Goal: Task Accomplishment & Management: Use online tool/utility

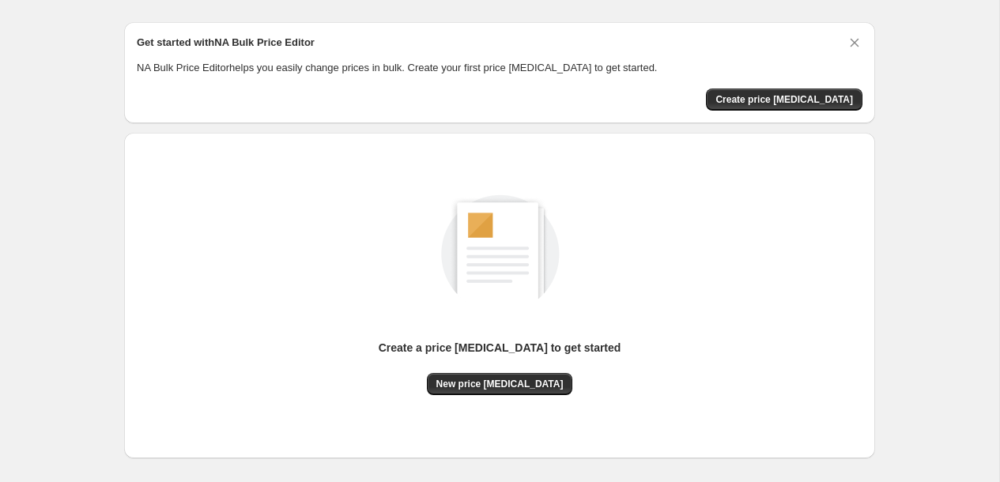
scroll to position [41, 0]
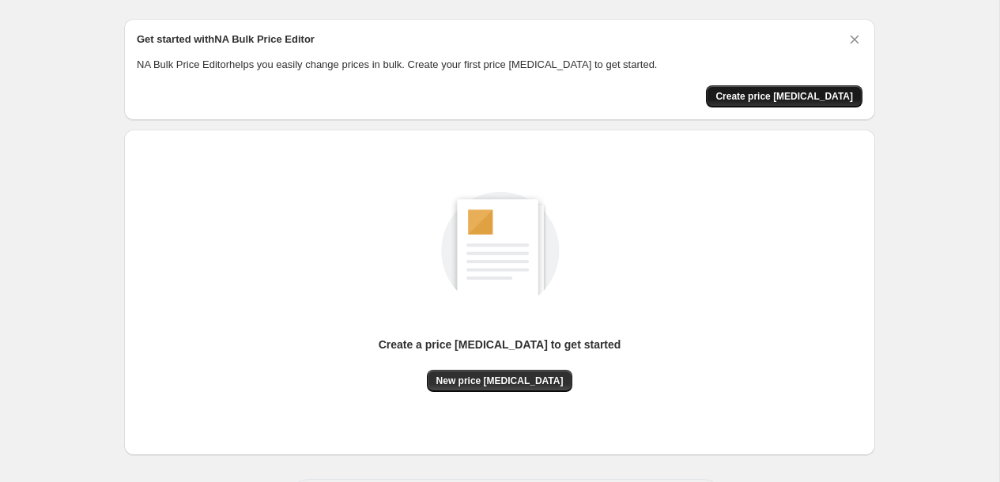
click at [792, 97] on span "Create price change job" at bounding box center [785, 96] width 138 height 13
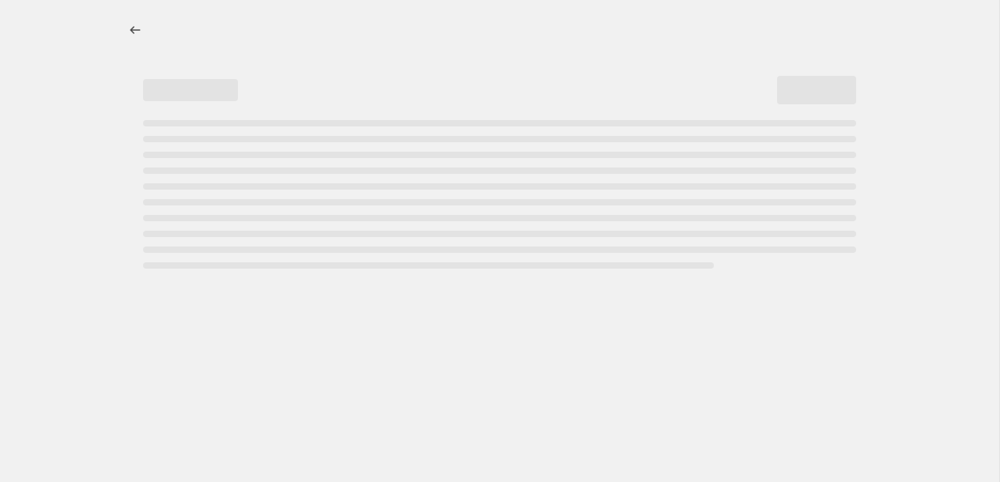
select select "percentage"
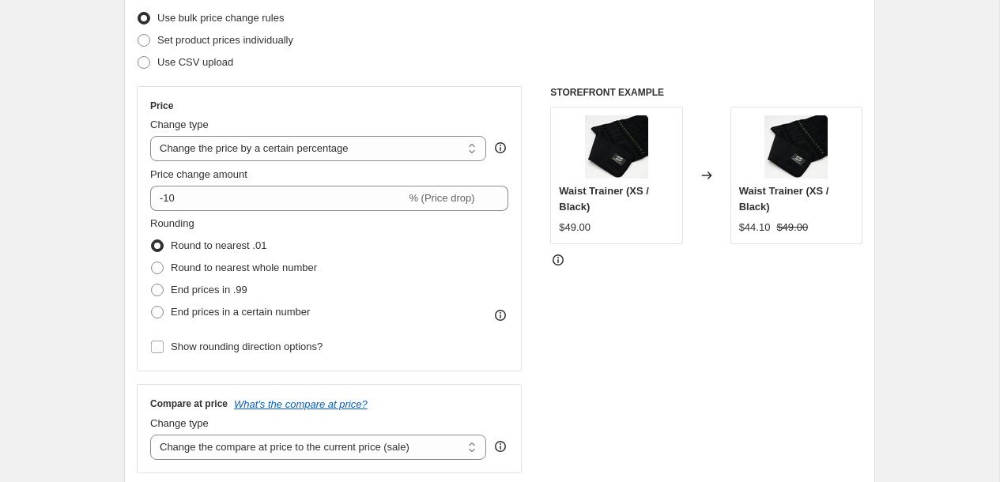
scroll to position [206, 0]
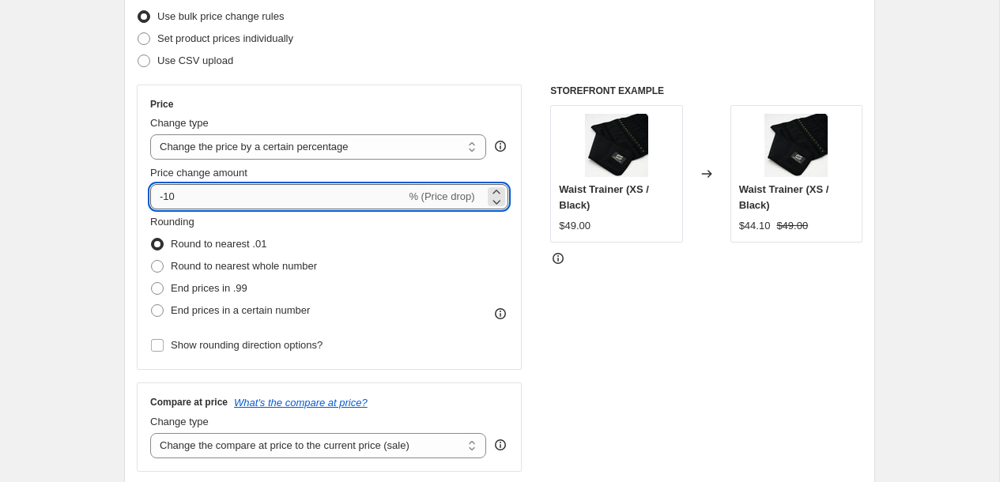
click at [251, 191] on input "-10" at bounding box center [277, 196] width 255 height 25
type input "-1"
type input "-20"
click at [401, 221] on div "Rounding Round to nearest .01 Round to nearest whole number End prices in .99 E…" at bounding box center [329, 268] width 358 height 108
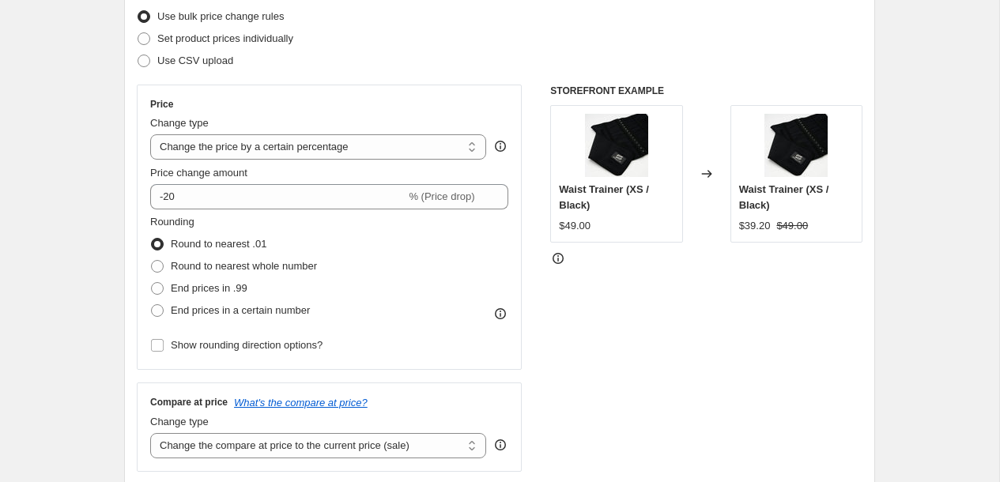
click at [230, 244] on span "Round to nearest .01" at bounding box center [219, 244] width 96 height 12
click at [152, 239] on input "Round to nearest .01" at bounding box center [151, 238] width 1 height 1
click at [230, 267] on span "Round to nearest whole number" at bounding box center [244, 266] width 146 height 12
click at [152, 261] on input "Round to nearest whole number" at bounding box center [151, 260] width 1 height 1
radio input "true"
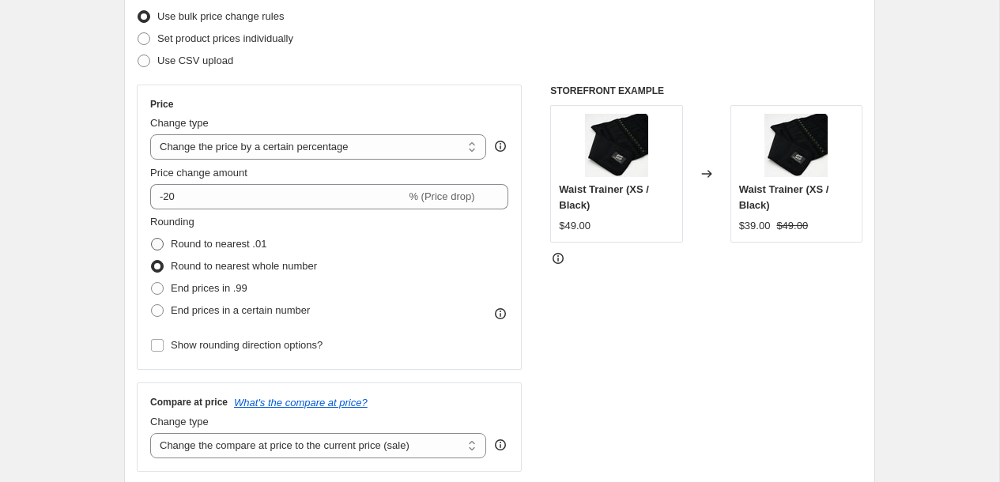
click at [230, 246] on span "Round to nearest .01" at bounding box center [219, 244] width 96 height 12
click at [152, 239] on input "Round to nearest .01" at bounding box center [151, 238] width 1 height 1
radio input "true"
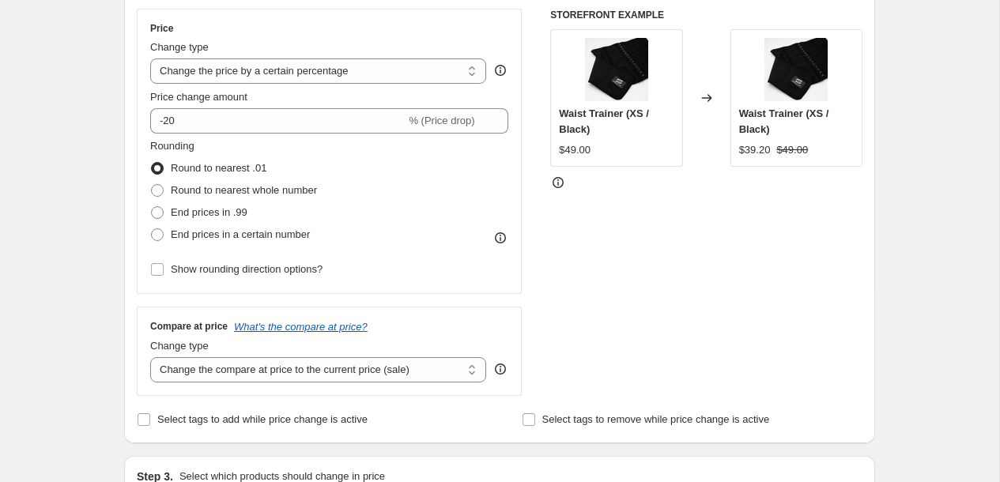
scroll to position [278, 0]
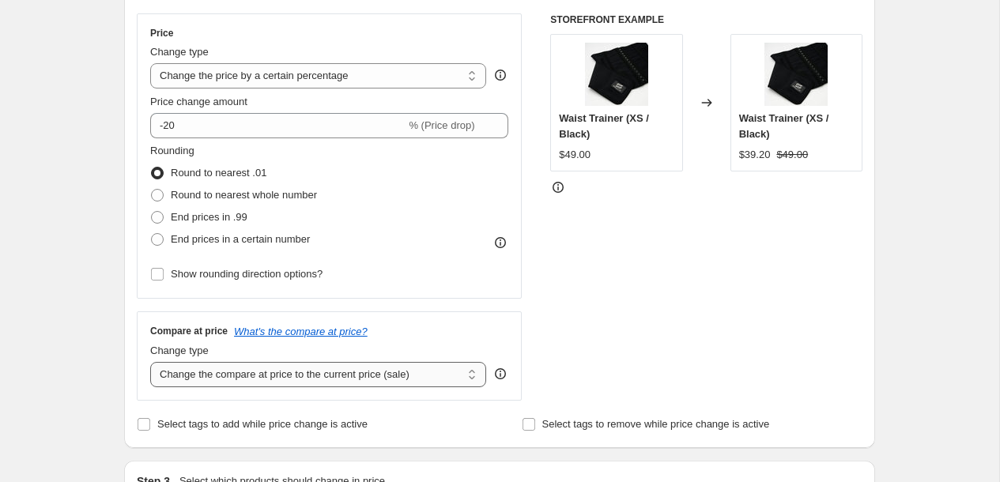
click at [399, 380] on select "Change the compare at price to the current price (sale) Change the compare at p…" at bounding box center [318, 374] width 336 height 25
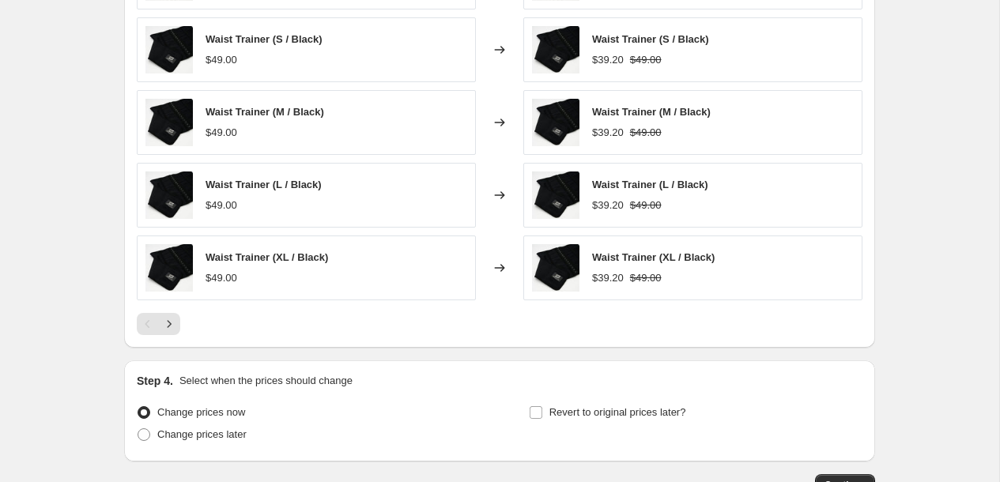
scroll to position [1099, 0]
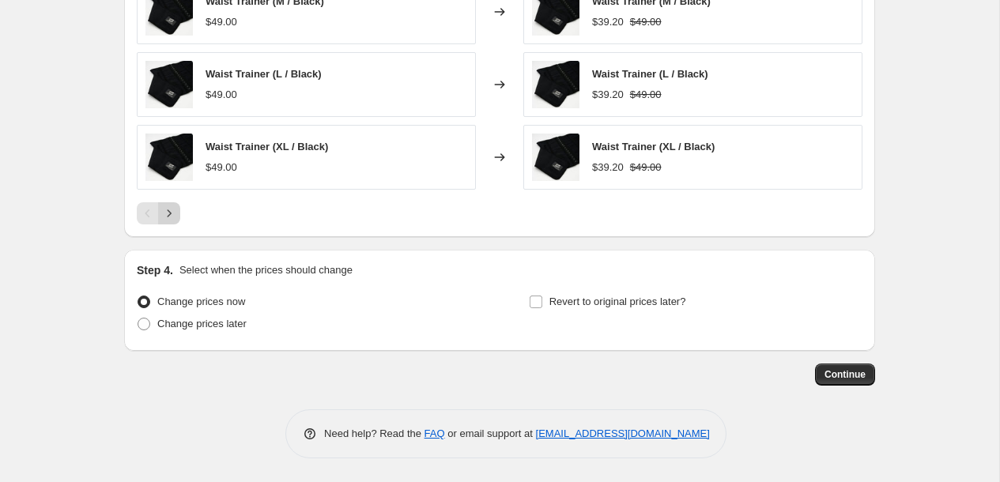
click at [172, 210] on icon "Next" at bounding box center [169, 214] width 16 height 16
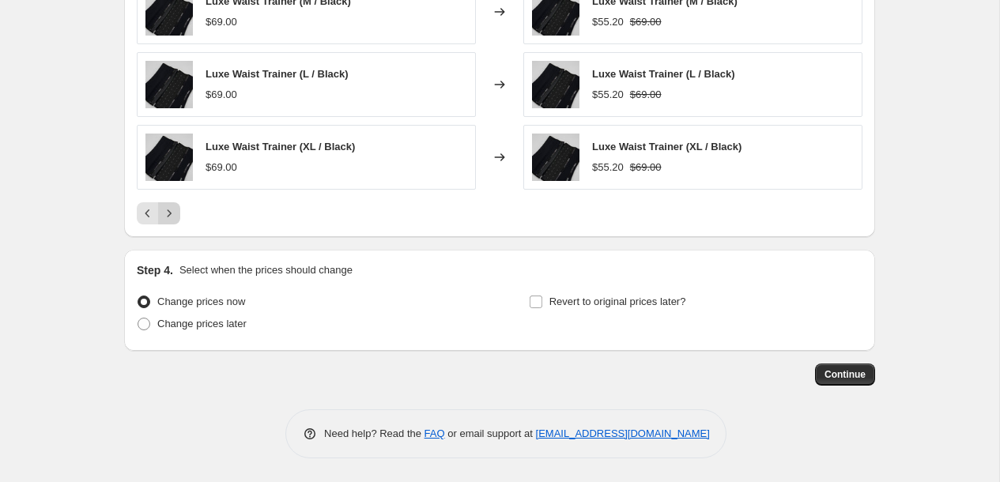
click at [170, 215] on icon "Next" at bounding box center [169, 214] width 16 height 16
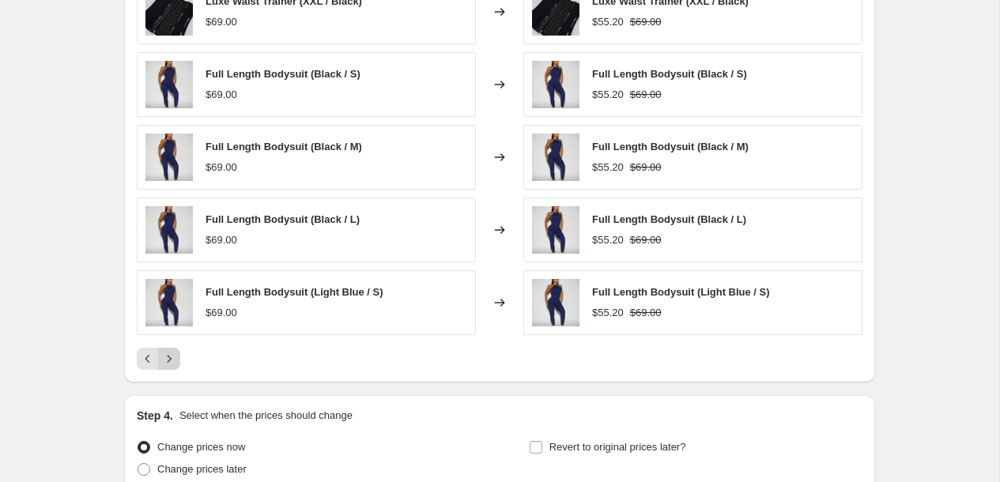
scroll to position [974, 0]
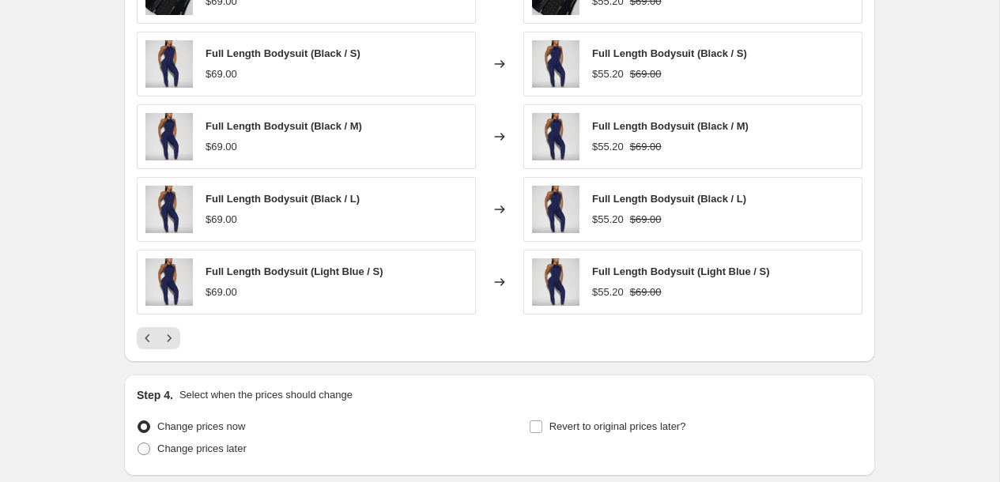
click at [169, 326] on div "Luxe Waist Trainer (XXL / Black) $69.00 Changed to Luxe Waist Trainer (XXL / Bl…" at bounding box center [500, 154] width 726 height 391
click at [169, 339] on icon "Next" at bounding box center [169, 339] width 16 height 16
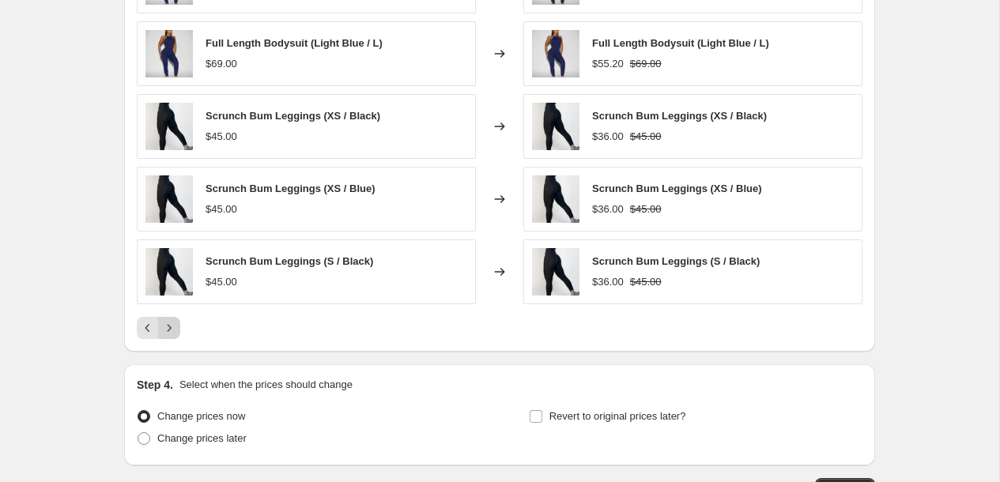
scroll to position [1016, 0]
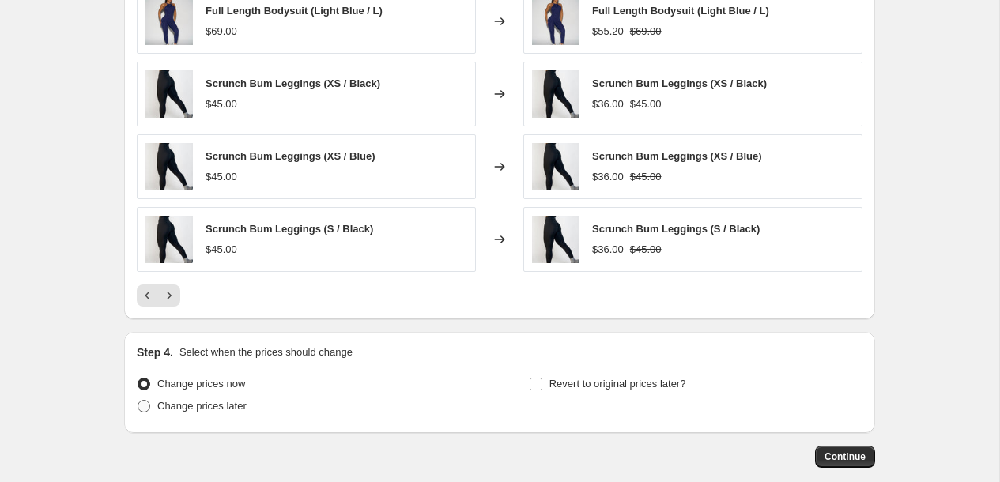
click at [158, 400] on span "Change prices later" at bounding box center [201, 406] width 89 height 12
click at [138, 400] on input "Change prices later" at bounding box center [138, 400] width 1 height 1
radio input "true"
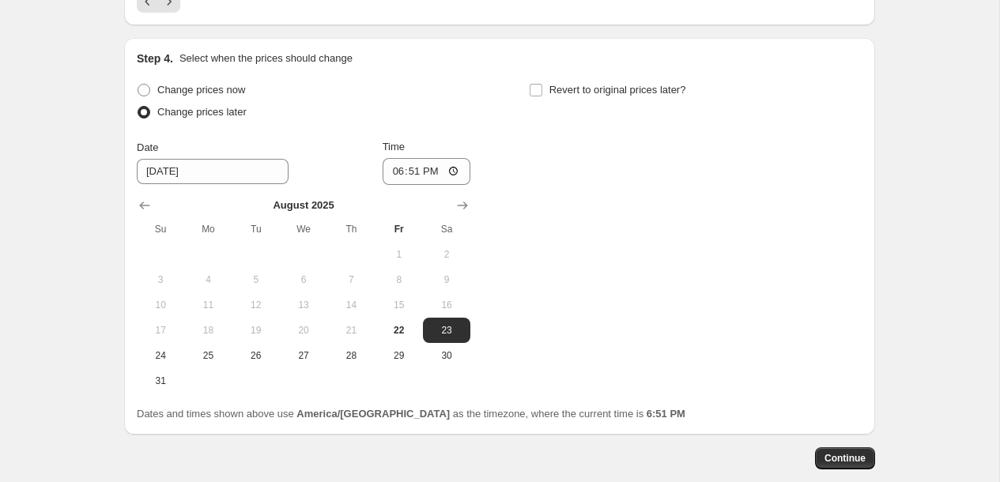
scroll to position [1318, 0]
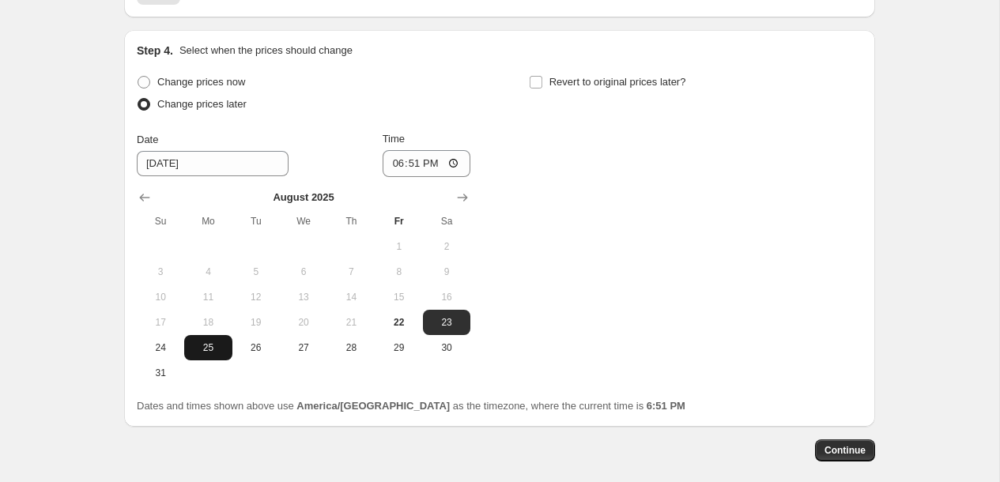
click at [190, 349] on button "25" at bounding box center [207, 347] width 47 height 25
type input "8/25/2025"
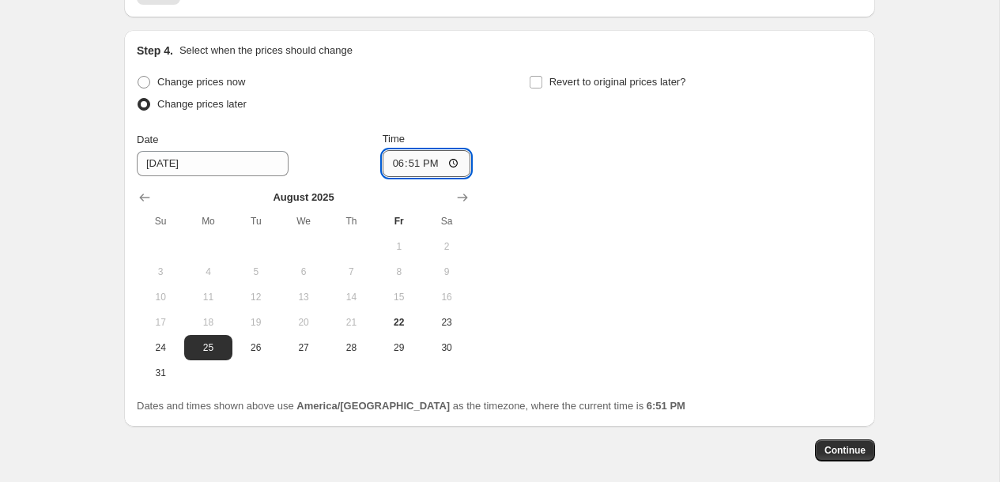
click at [399, 164] on input "18:51" at bounding box center [427, 163] width 89 height 27
click at [429, 165] on input "12:51" at bounding box center [427, 163] width 89 height 27
click at [408, 167] on input "00:51" at bounding box center [427, 163] width 89 height 27
type input "00:00"
click at [448, 166] on input "00:00" at bounding box center [427, 163] width 89 height 27
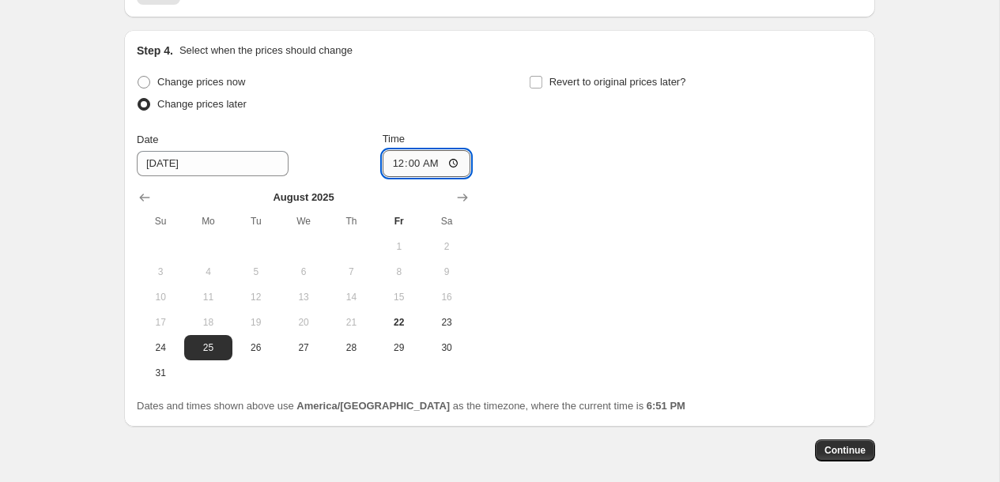
click at [448, 164] on input "00:00" at bounding box center [427, 163] width 89 height 27
click at [533, 158] on div "Change prices now Change prices later Date 8/25/2025 Time 00:00 August 2025 Su …" at bounding box center [500, 228] width 726 height 315
click at [845, 451] on span "Continue" at bounding box center [845, 450] width 41 height 13
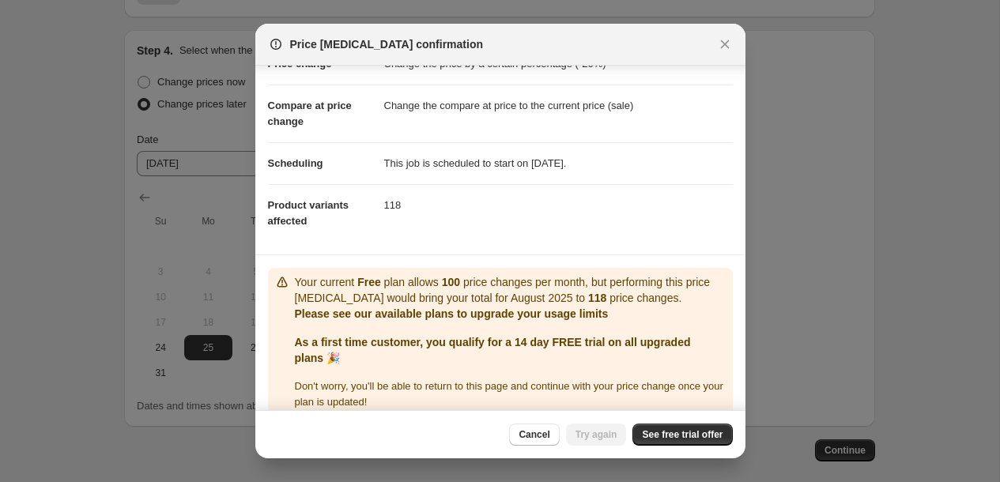
scroll to position [70, 0]
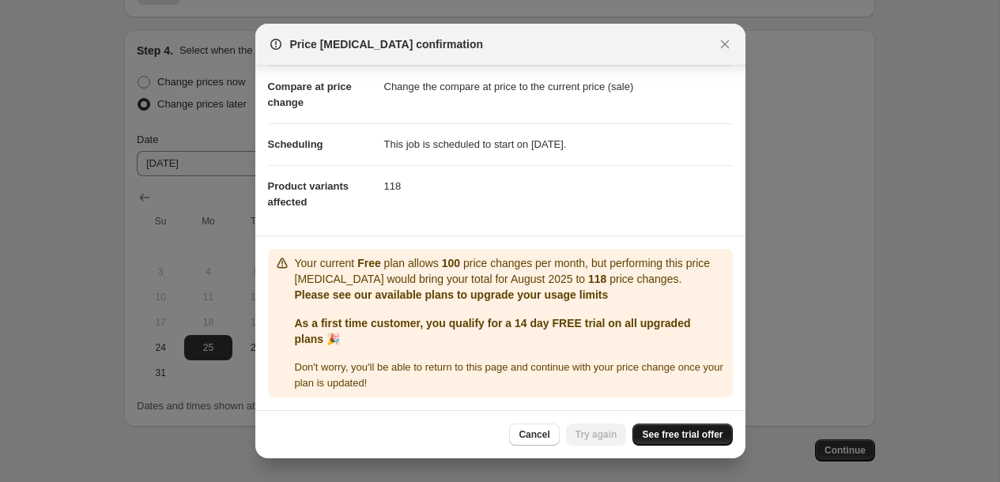
click at [703, 437] on span "See free trial offer" at bounding box center [682, 435] width 81 height 13
click at [573, 435] on button "Try again" at bounding box center [596, 435] width 61 height 22
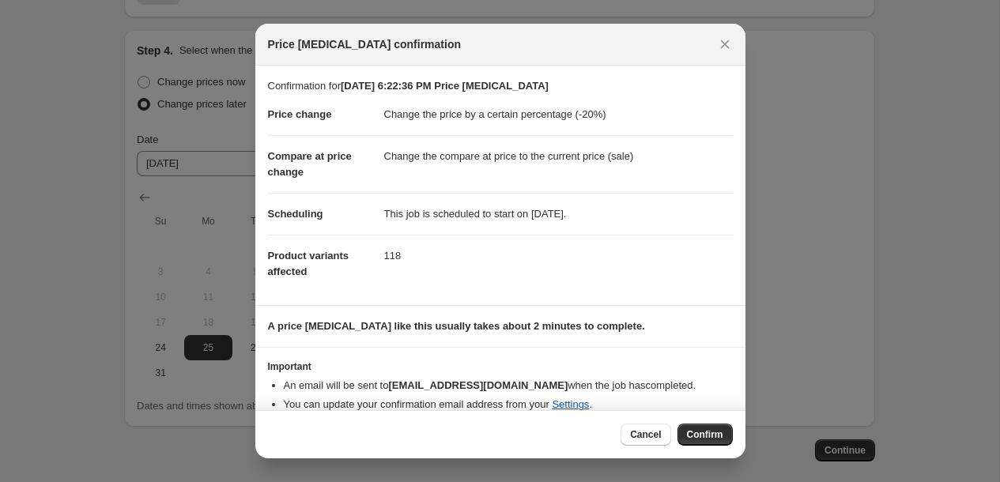
scroll to position [18, 0]
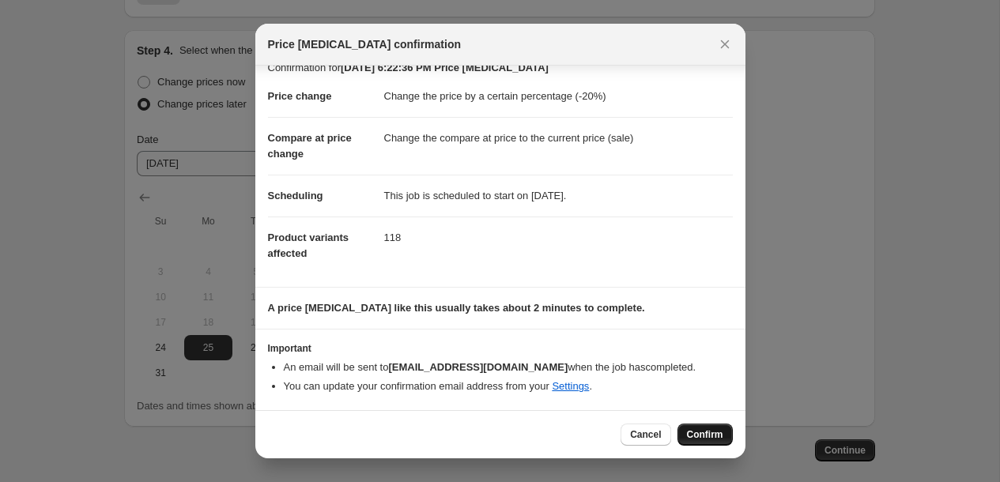
click at [698, 429] on span "Confirm" at bounding box center [705, 435] width 36 height 13
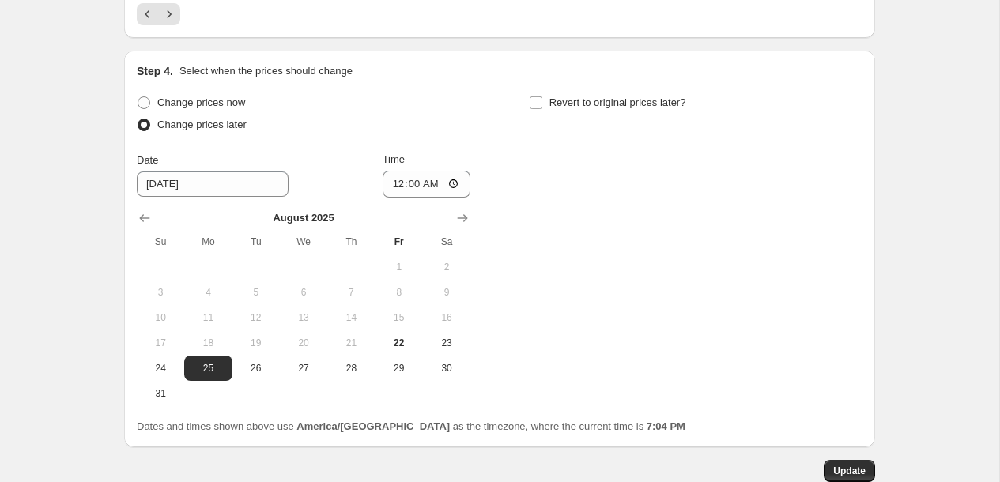
scroll to position [1405, 0]
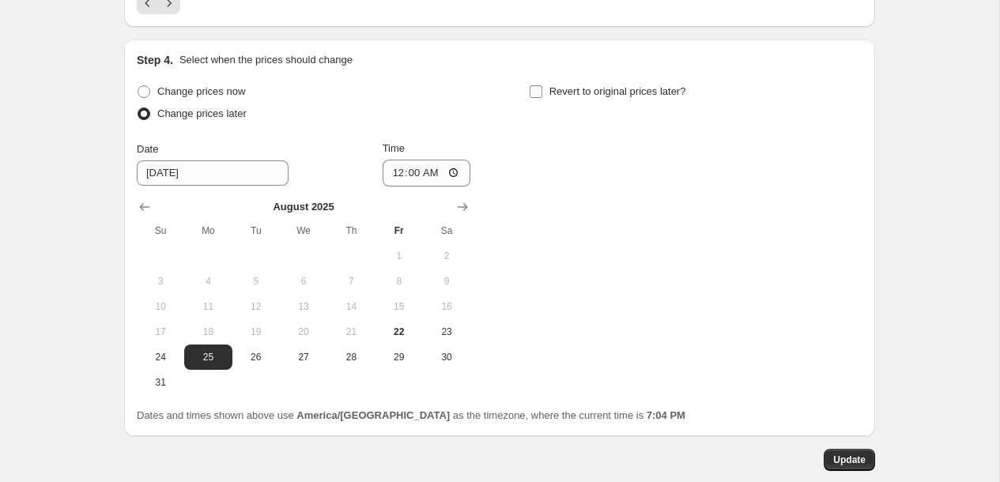
click at [534, 96] on input "Revert to original prices later?" at bounding box center [536, 91] width 13 height 13
checkbox input "true"
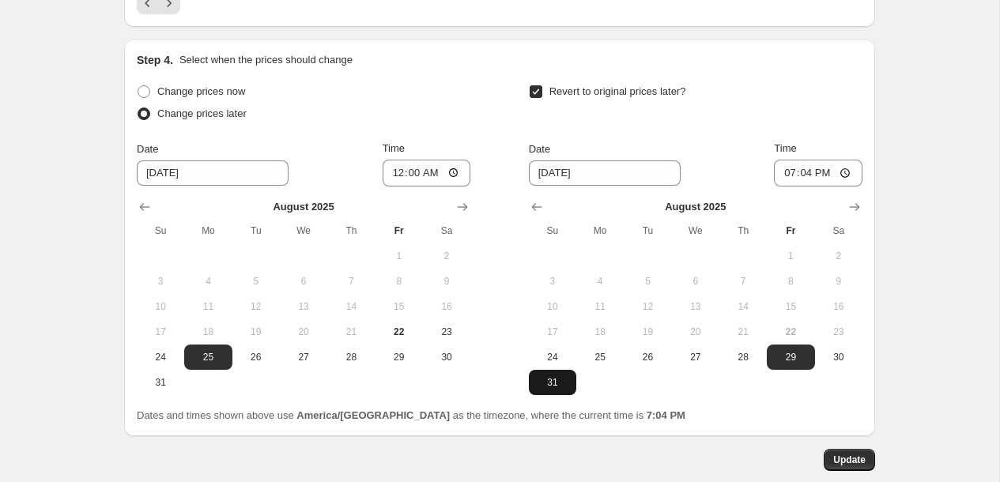
click at [548, 380] on span "31" at bounding box center [552, 382] width 35 height 13
type input "8/31/2025"
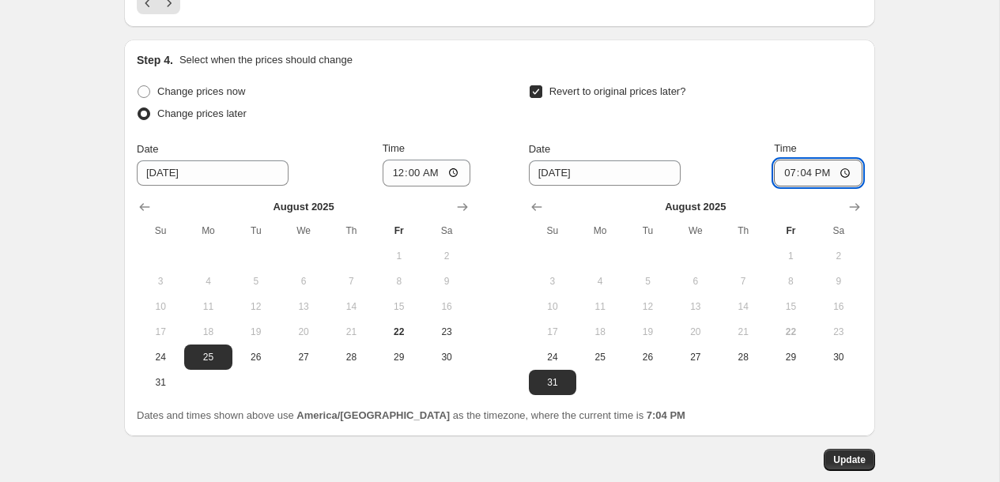
click at [783, 170] on input "19:04" at bounding box center [818, 173] width 89 height 27
type input "23:59"
click at [797, 83] on div "Revert to original prices later?" at bounding box center [696, 104] width 334 height 47
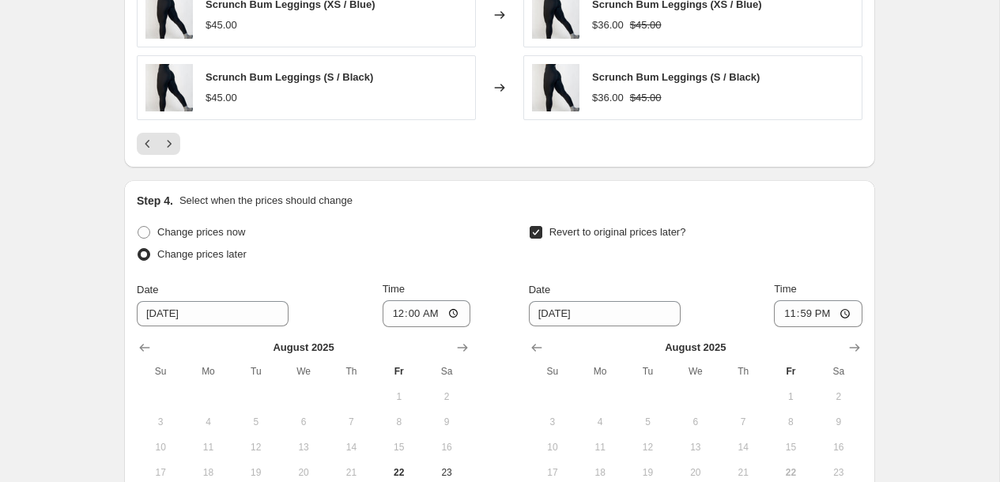
click at [788, 252] on div "Revert to original prices later?" at bounding box center [696, 244] width 334 height 47
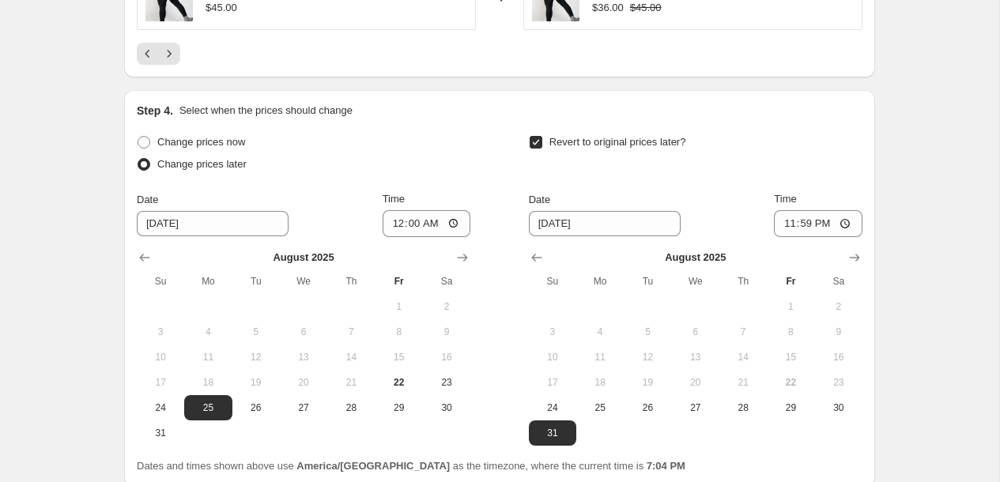
scroll to position [1491, 0]
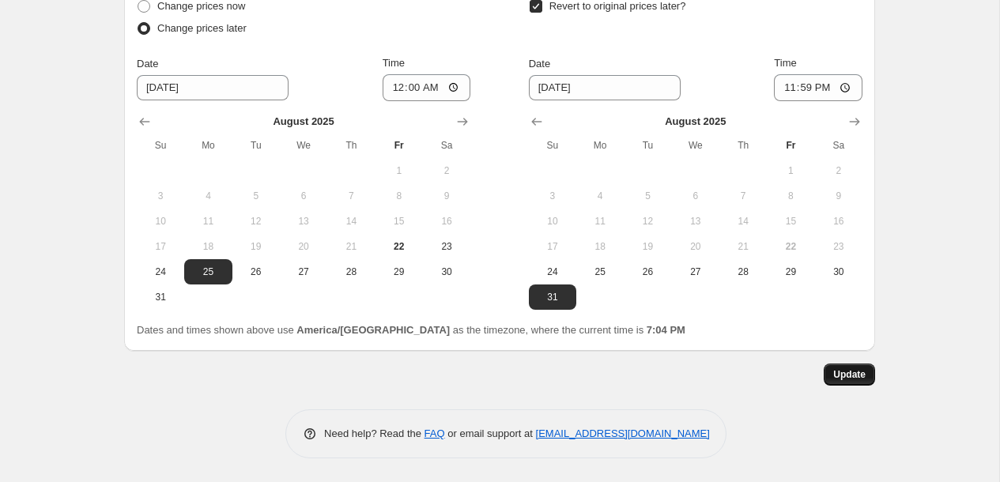
click at [838, 376] on span "Update" at bounding box center [850, 375] width 32 height 13
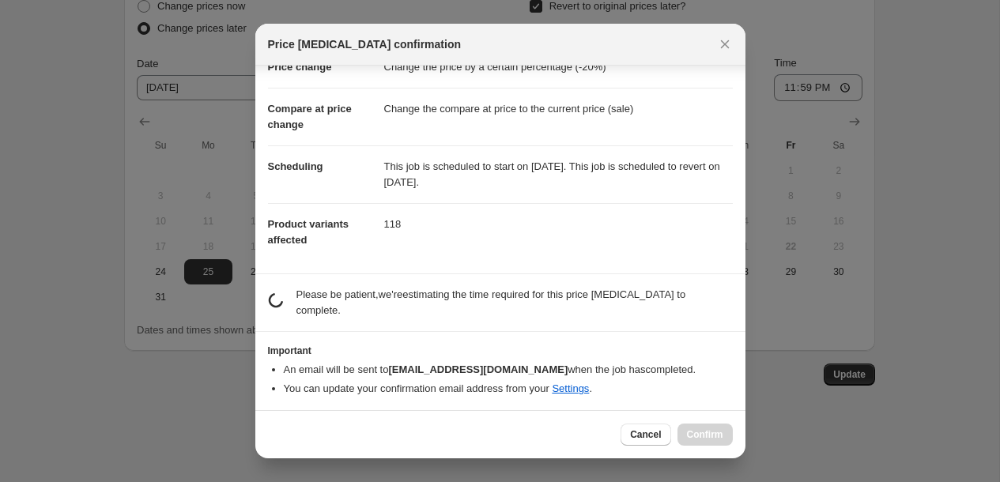
scroll to position [50, 0]
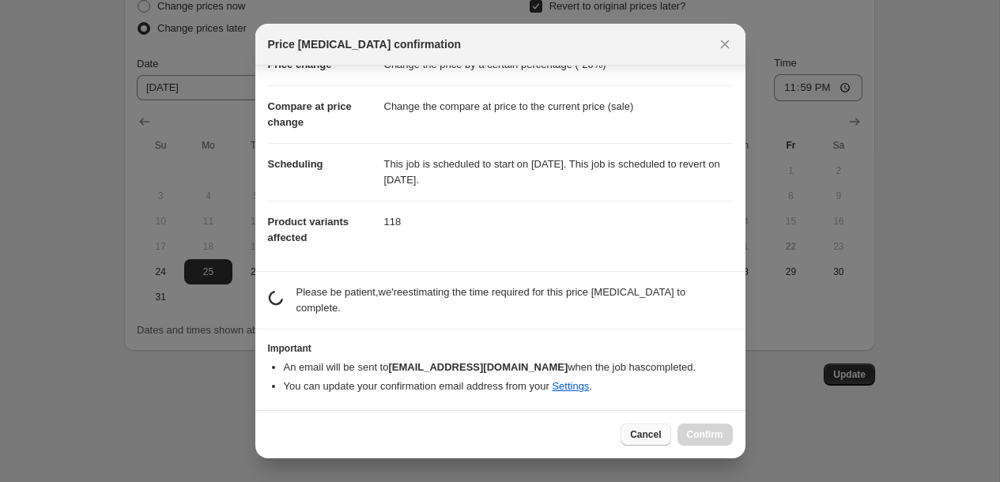
click at [648, 440] on span "Cancel" at bounding box center [645, 435] width 31 height 13
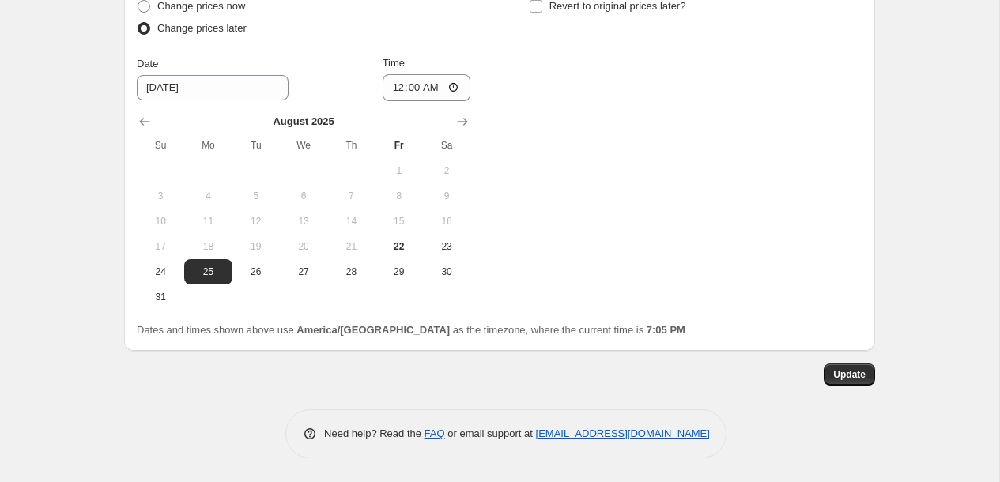
scroll to position [1440, 0]
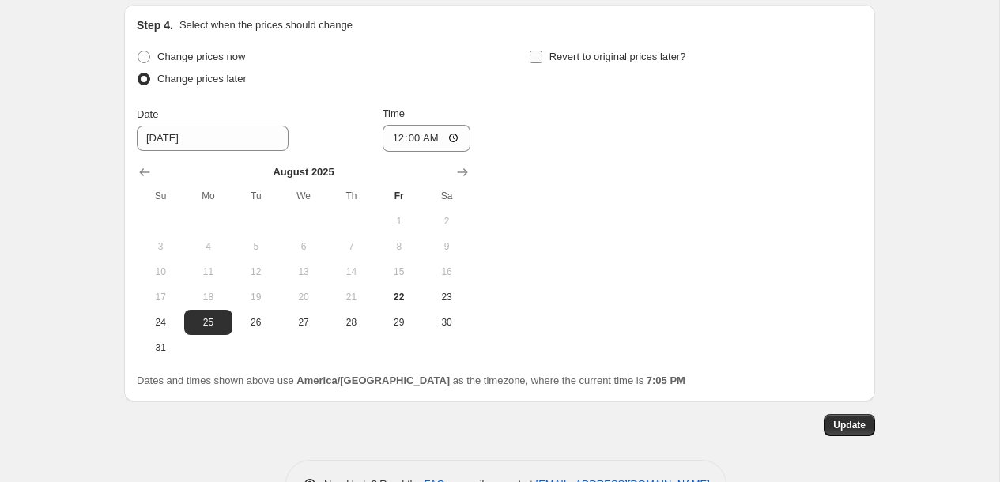
click at [582, 59] on span "Revert to original prices later?" at bounding box center [618, 57] width 137 height 12
click at [543, 59] on input "Revert to original prices later?" at bounding box center [536, 57] width 13 height 13
checkbox input "true"
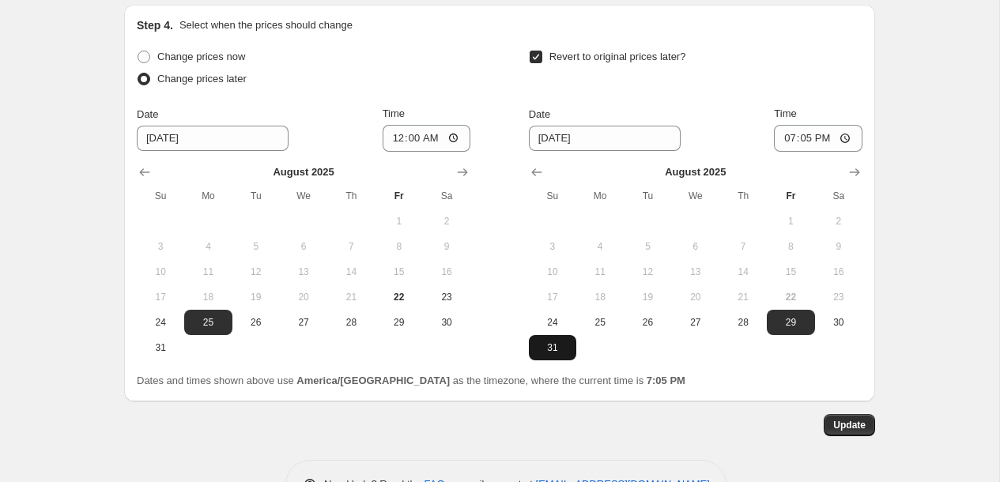
click at [543, 353] on span "31" at bounding box center [552, 348] width 35 height 13
type input "8/31/2025"
click at [745, 66] on div "Revert to original prices later?" at bounding box center [696, 69] width 334 height 47
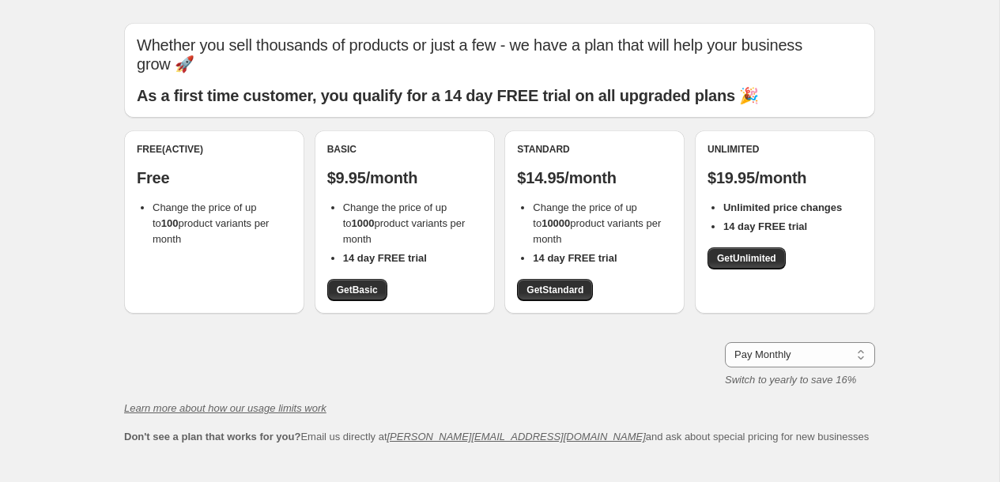
scroll to position [38, 0]
click at [378, 418] on div "Learn more about how our usage limits work Don't see a plan that works for you?…" at bounding box center [499, 422] width 751 height 44
click at [357, 289] on span "Get Basic" at bounding box center [357, 289] width 41 height 13
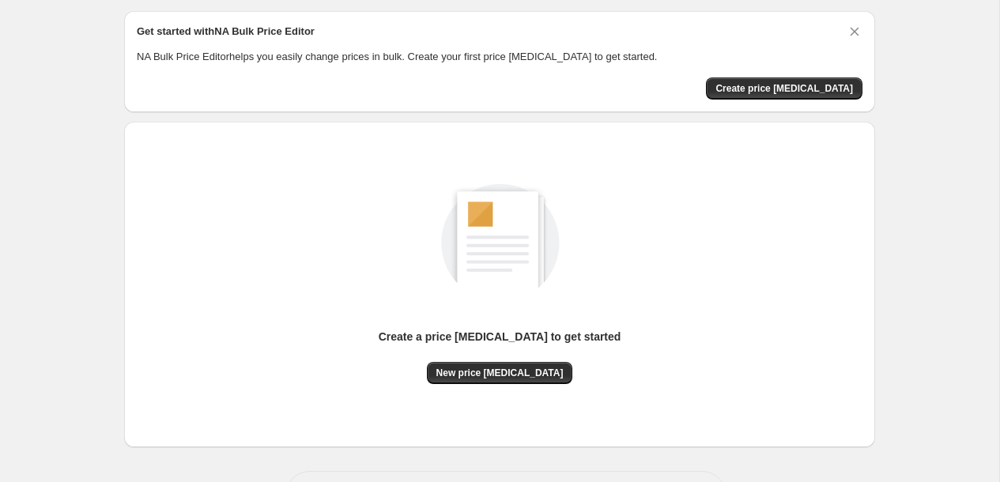
scroll to position [51, 0]
